Goal: Information Seeking & Learning: Learn about a topic

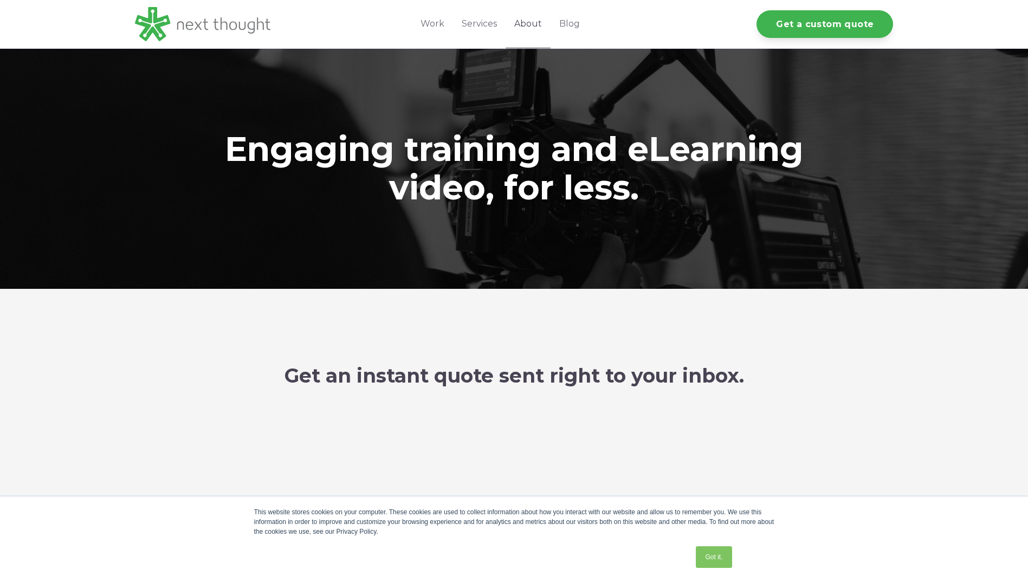
click at [536, 25] on link "About" at bounding box center [528, 24] width 45 height 48
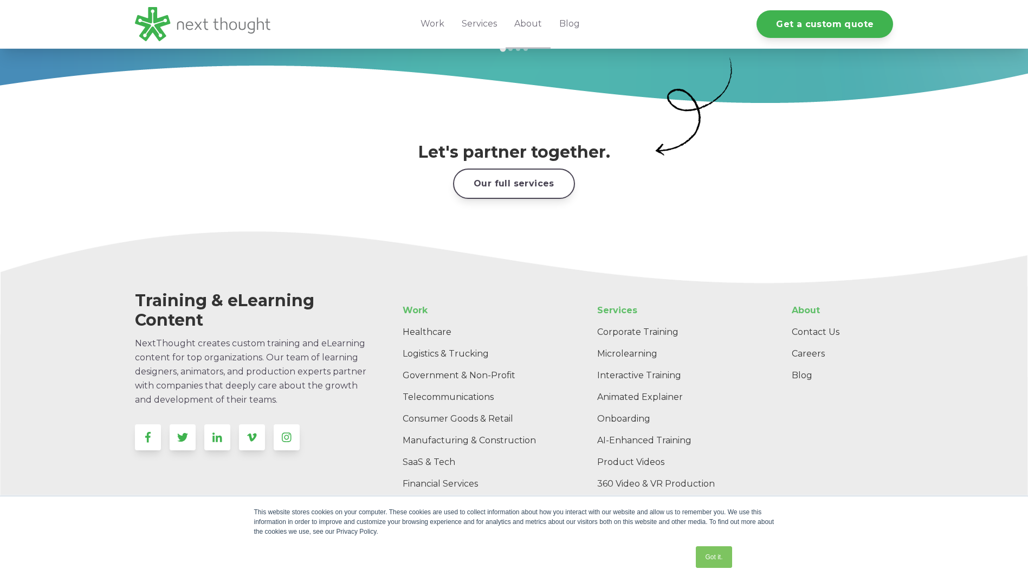
scroll to position [1663, 0]
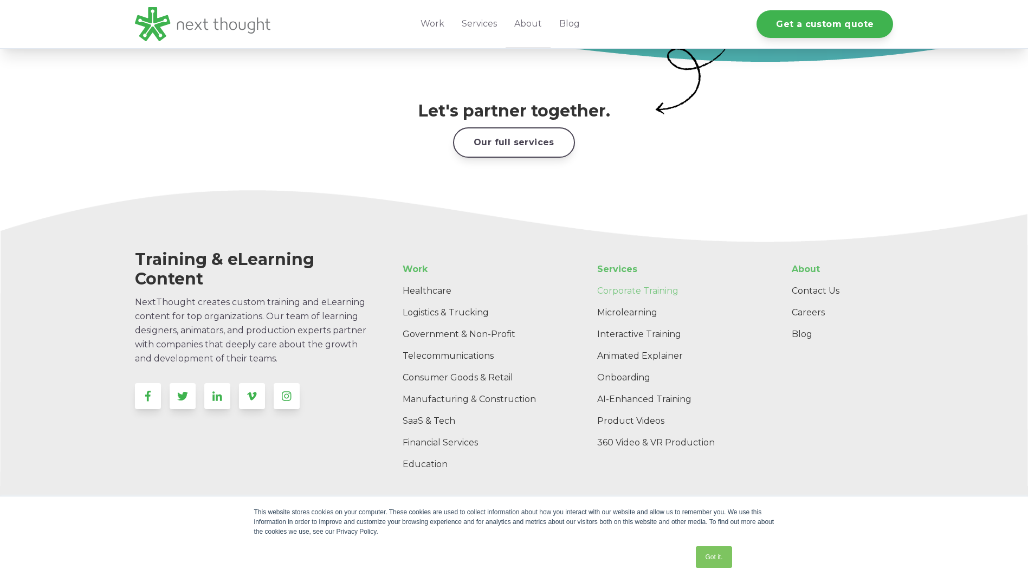
click at [670, 280] on link "Corporate Training" at bounding box center [676, 291] width 175 height 22
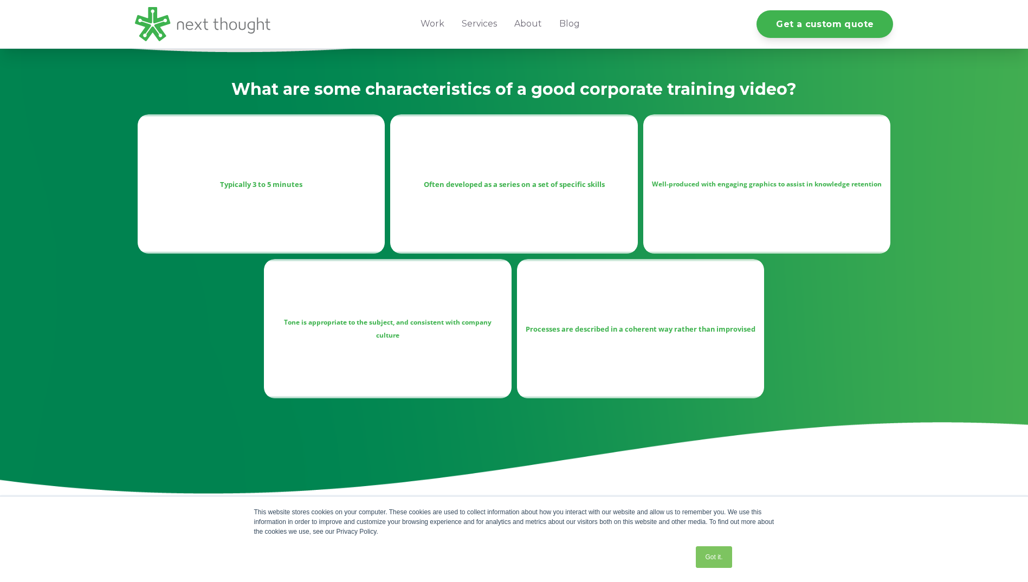
scroll to position [542, 0]
